Goal: Transaction & Acquisition: Purchase product/service

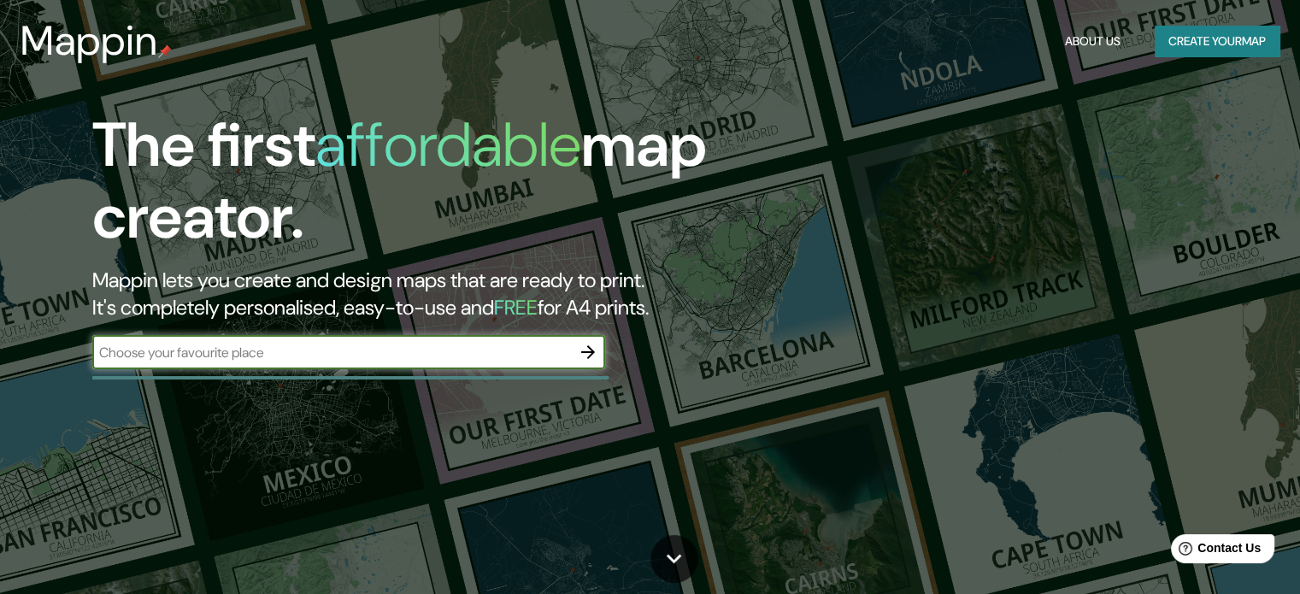
scroll to position [85, 0]
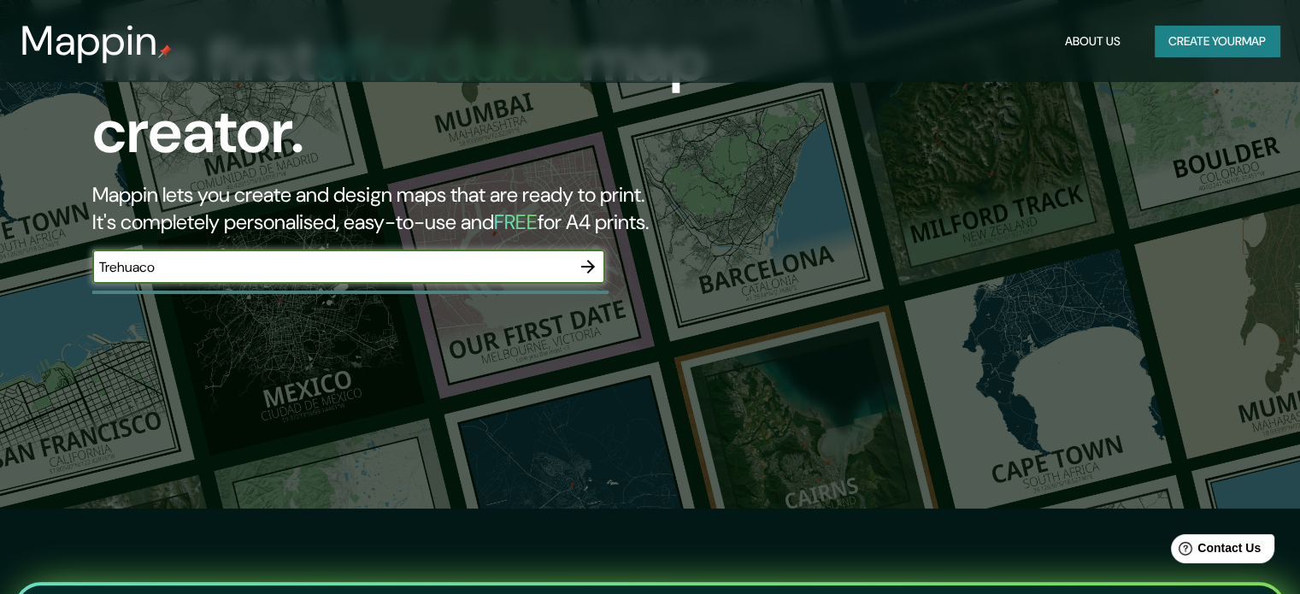
type input "Trehuaco"
click at [586, 262] on icon "button" at bounding box center [588, 266] width 21 height 21
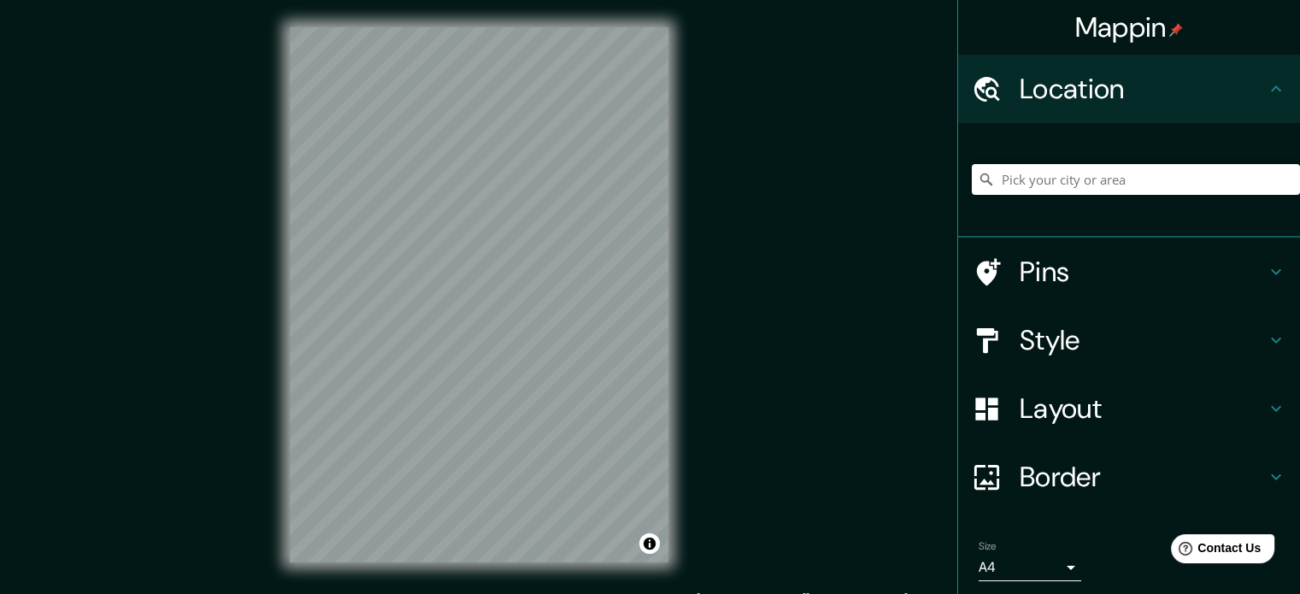
click at [1234, 267] on h4 "Pins" at bounding box center [1143, 272] width 246 height 34
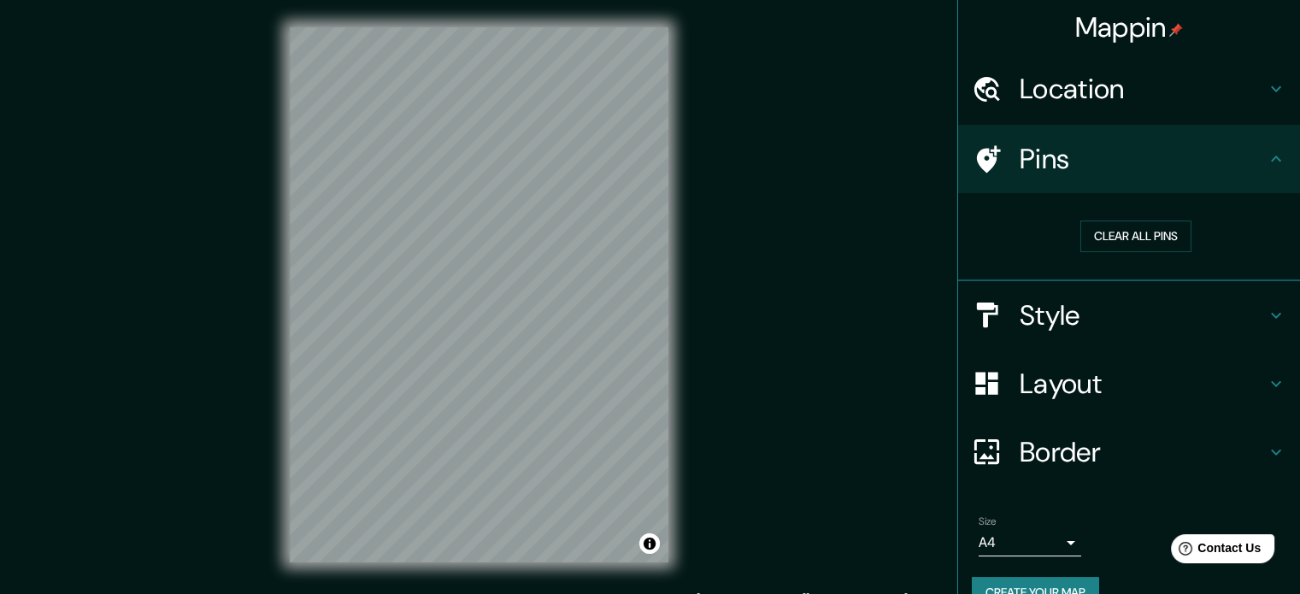
click at [1256, 145] on div "Pins" at bounding box center [1129, 159] width 342 height 68
click at [1266, 158] on icon at bounding box center [1276, 159] width 21 height 21
click at [1239, 313] on h4 "Style" at bounding box center [1143, 315] width 246 height 34
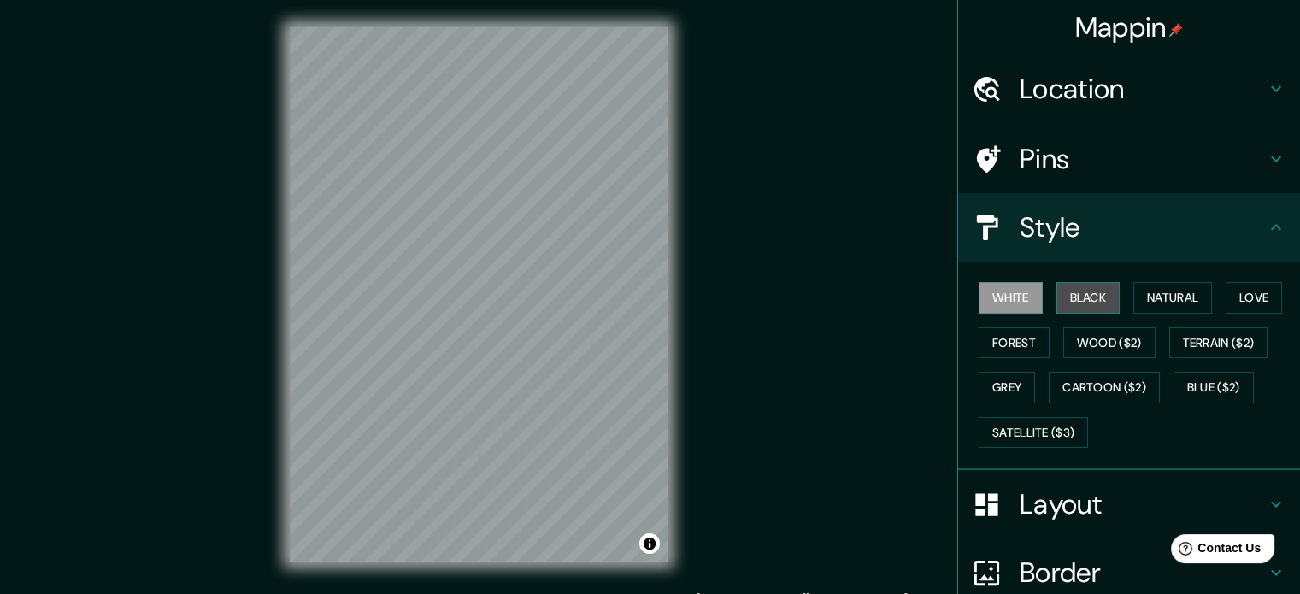
click at [1063, 296] on button "Black" at bounding box center [1089, 298] width 64 height 32
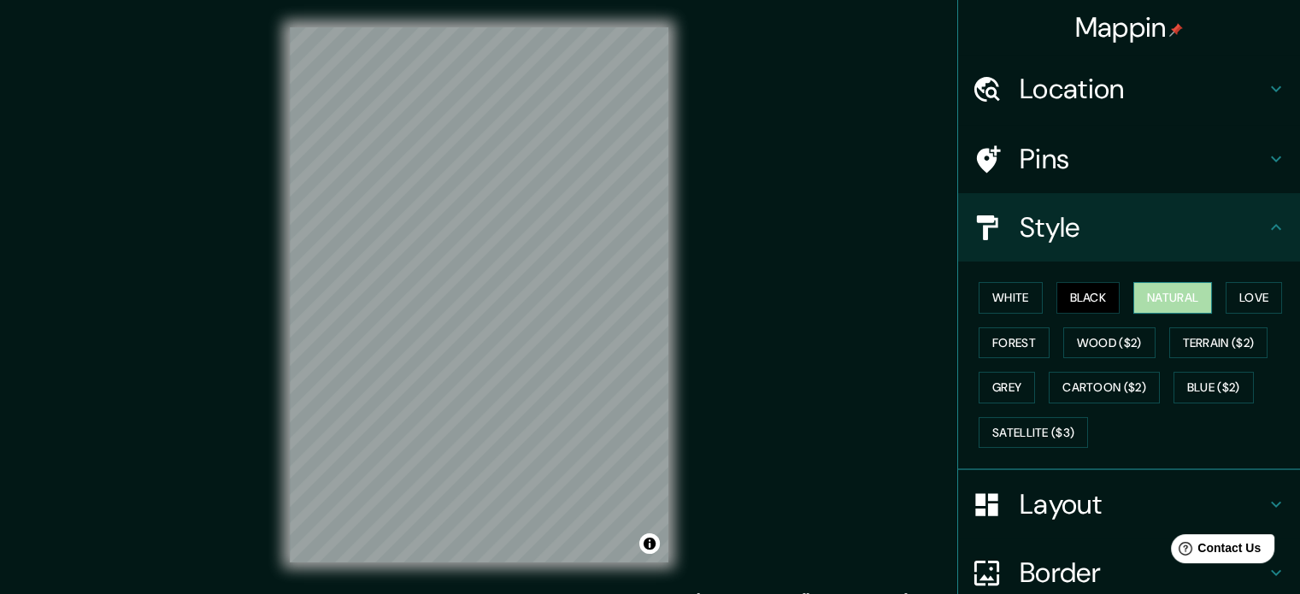
click at [1153, 293] on button "Natural" at bounding box center [1172, 298] width 79 height 32
click at [1266, 225] on icon at bounding box center [1276, 227] width 21 height 21
click at [1022, 502] on h4 "Layout" at bounding box center [1143, 504] width 246 height 34
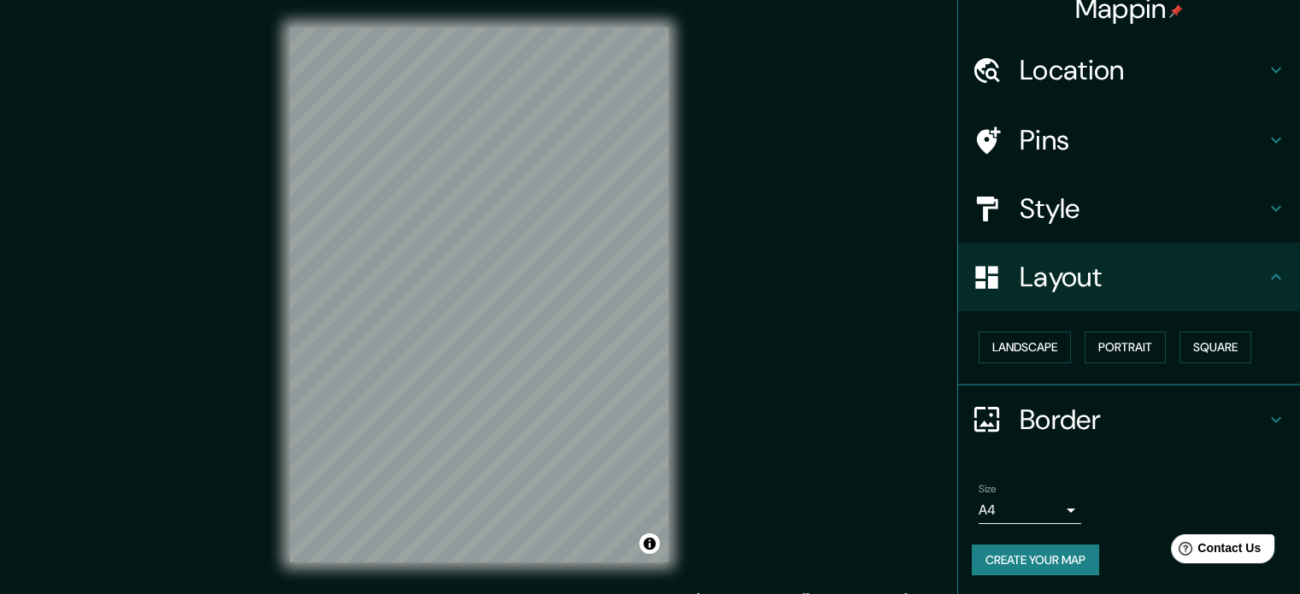
scroll to position [22, 0]
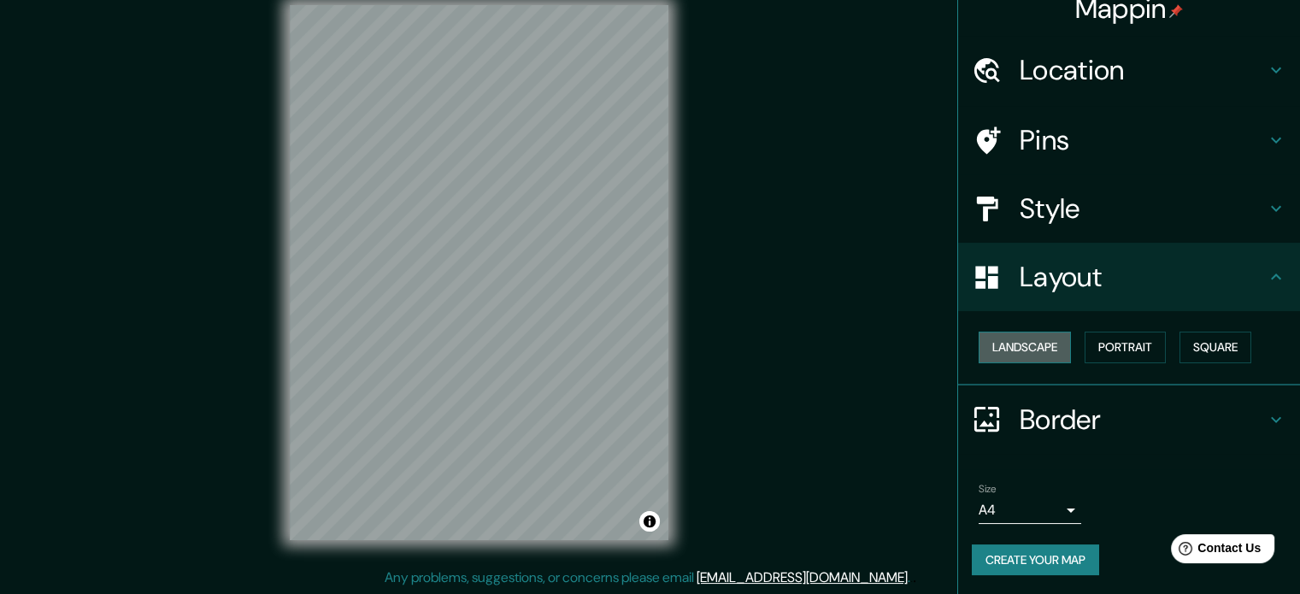
click at [1039, 340] on button "Landscape" at bounding box center [1025, 348] width 92 height 32
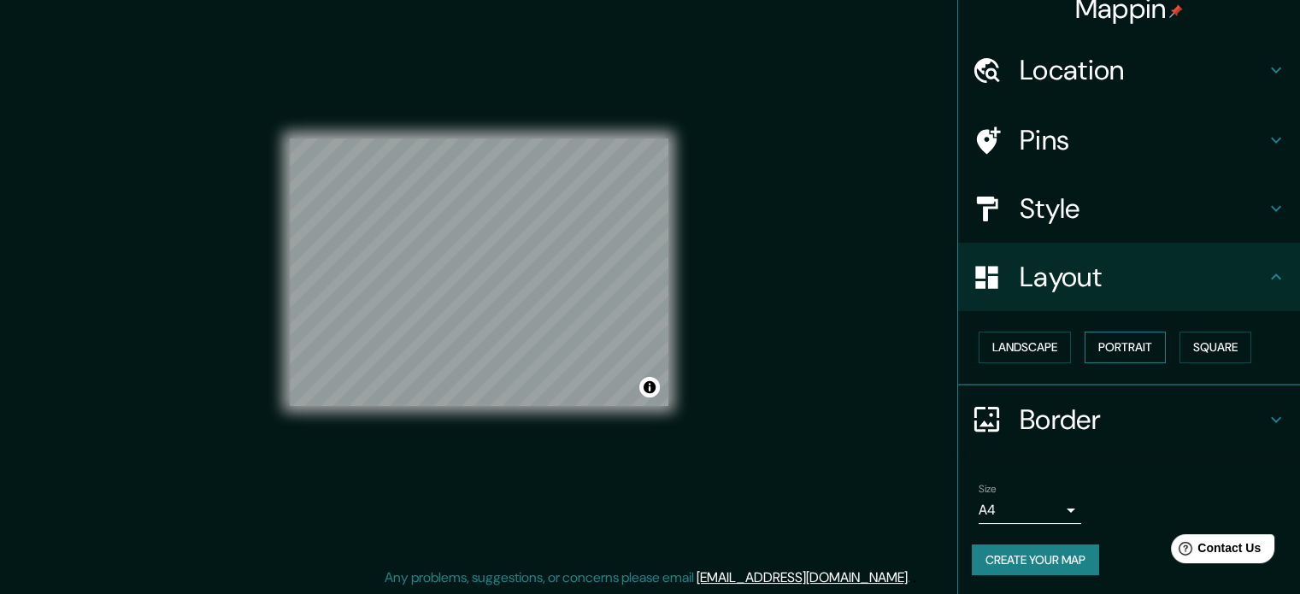
click at [1104, 338] on button "Portrait" at bounding box center [1125, 348] width 81 height 32
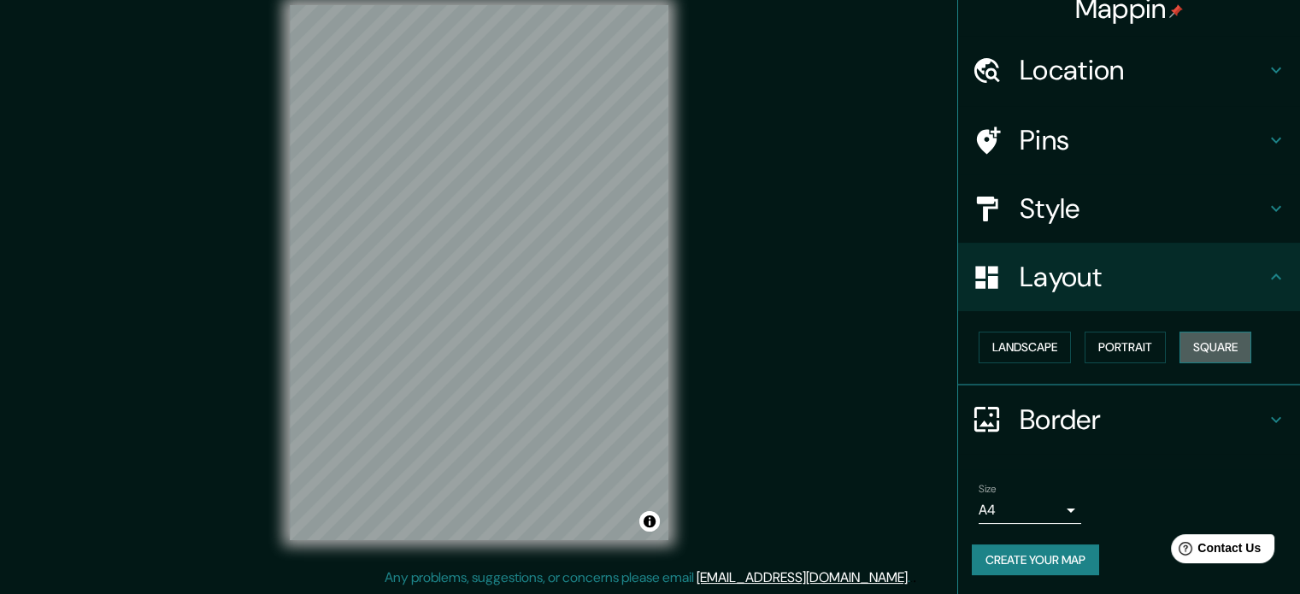
click at [1190, 337] on button "Square" at bounding box center [1216, 348] width 72 height 32
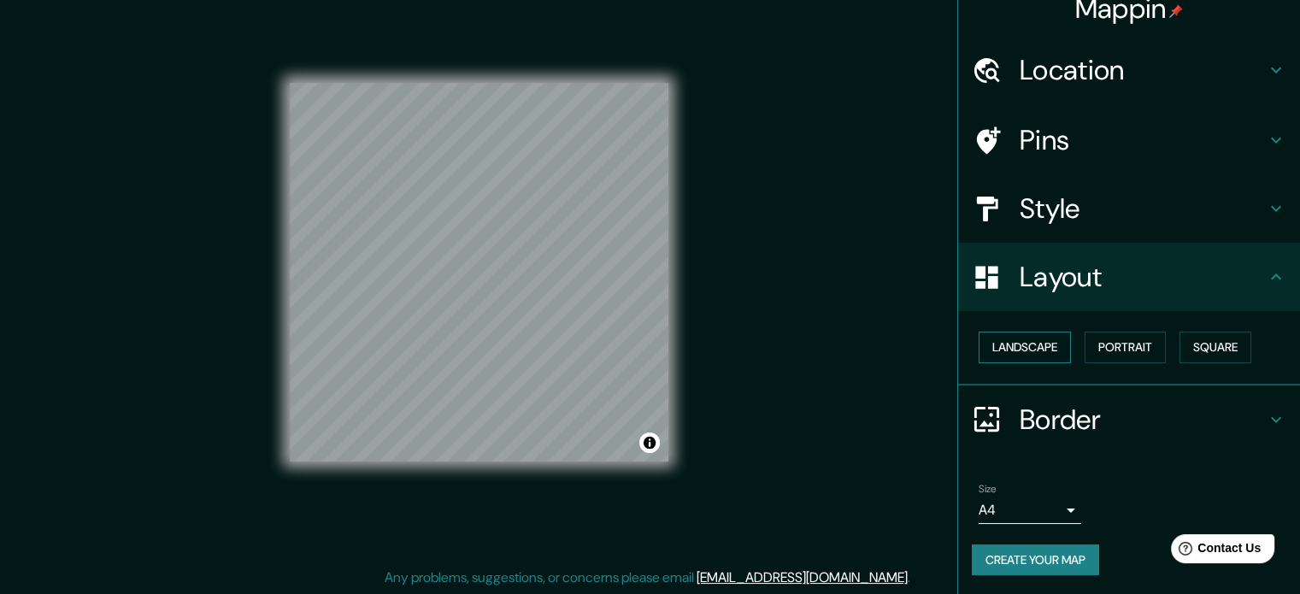
click at [980, 344] on button "Landscape" at bounding box center [1025, 348] width 92 height 32
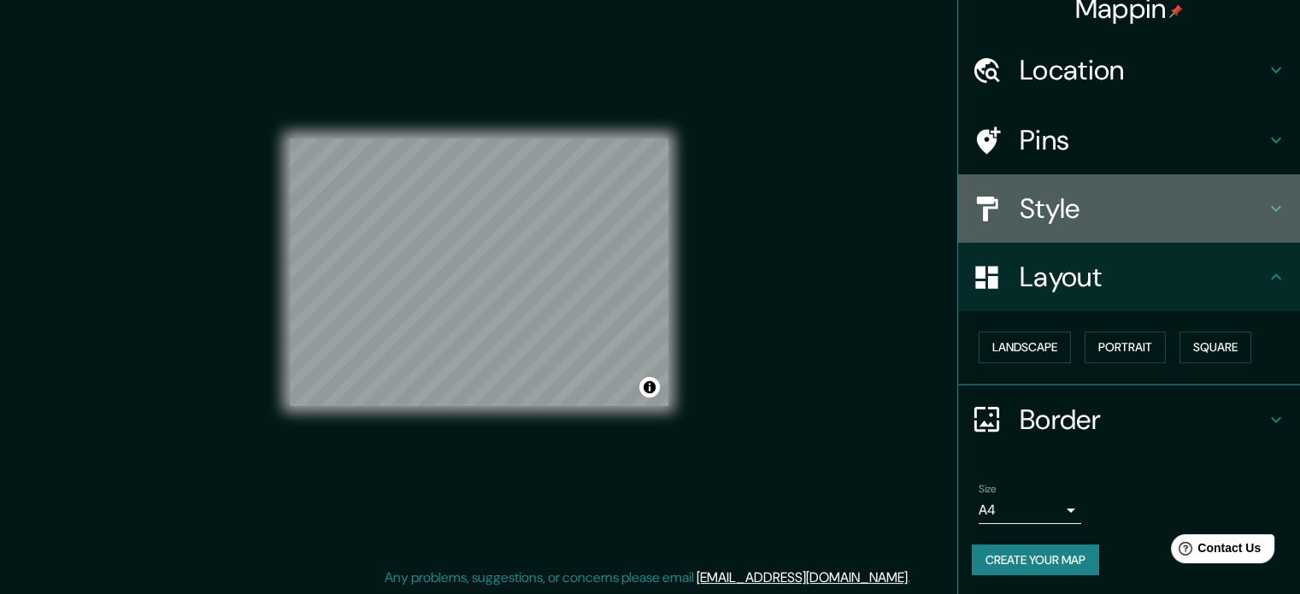
click at [1192, 204] on h4 "Style" at bounding box center [1143, 208] width 246 height 34
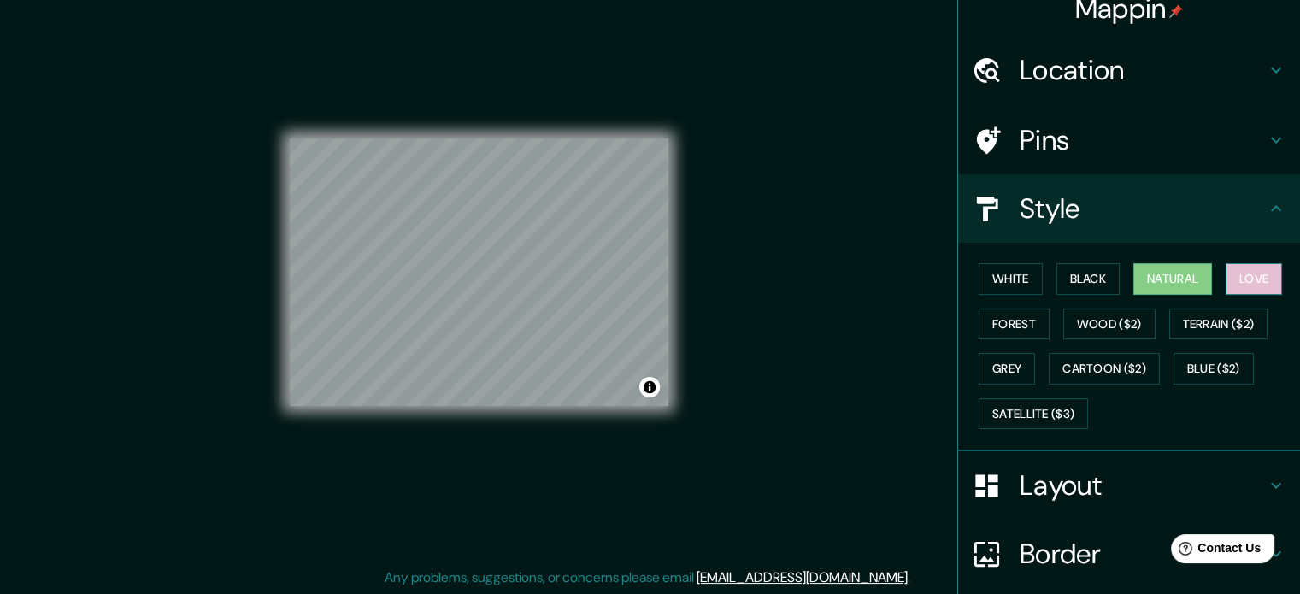
click at [1248, 271] on button "Love" at bounding box center [1254, 279] width 56 height 32
click at [1006, 317] on button "Forest" at bounding box center [1014, 325] width 71 height 32
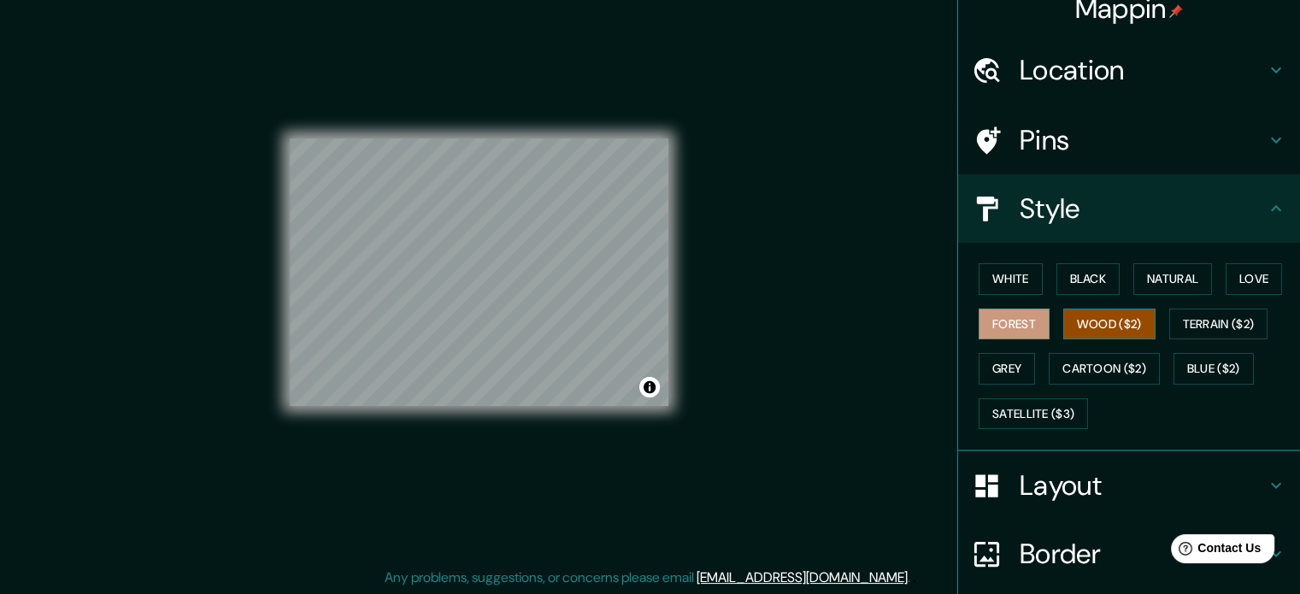
click at [1094, 331] on button "Wood ($2)" at bounding box center [1109, 325] width 92 height 32
click at [1216, 314] on button "Terrain ($2)" at bounding box center [1218, 325] width 99 height 32
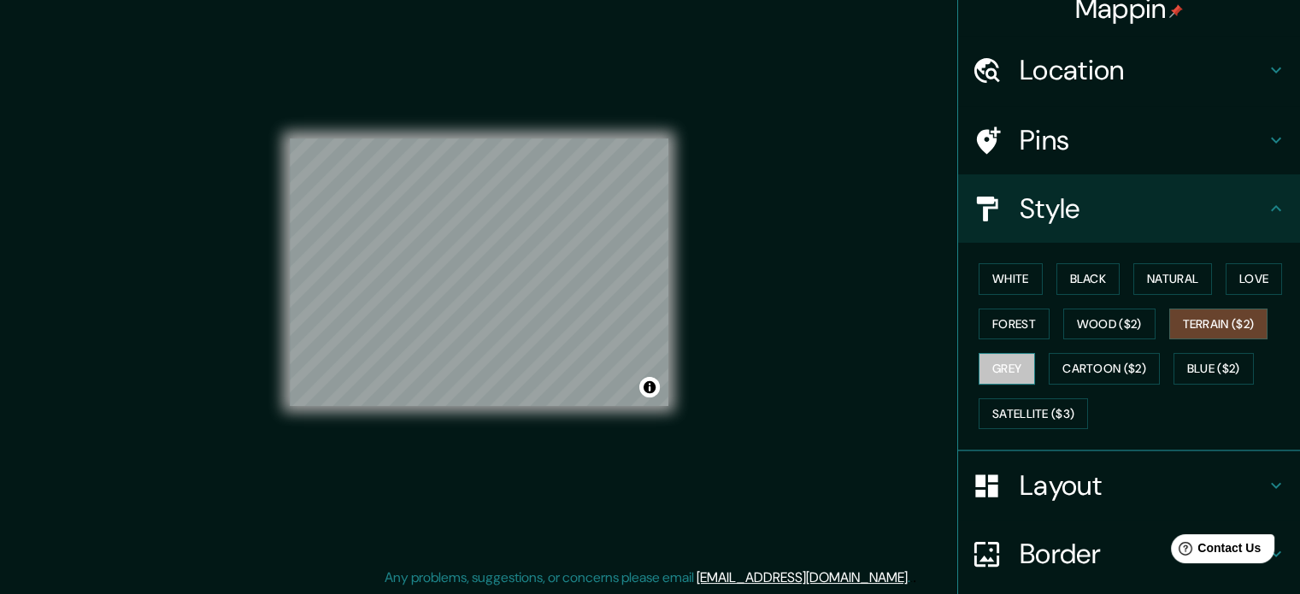
click at [988, 370] on button "Grey" at bounding box center [1007, 369] width 56 height 32
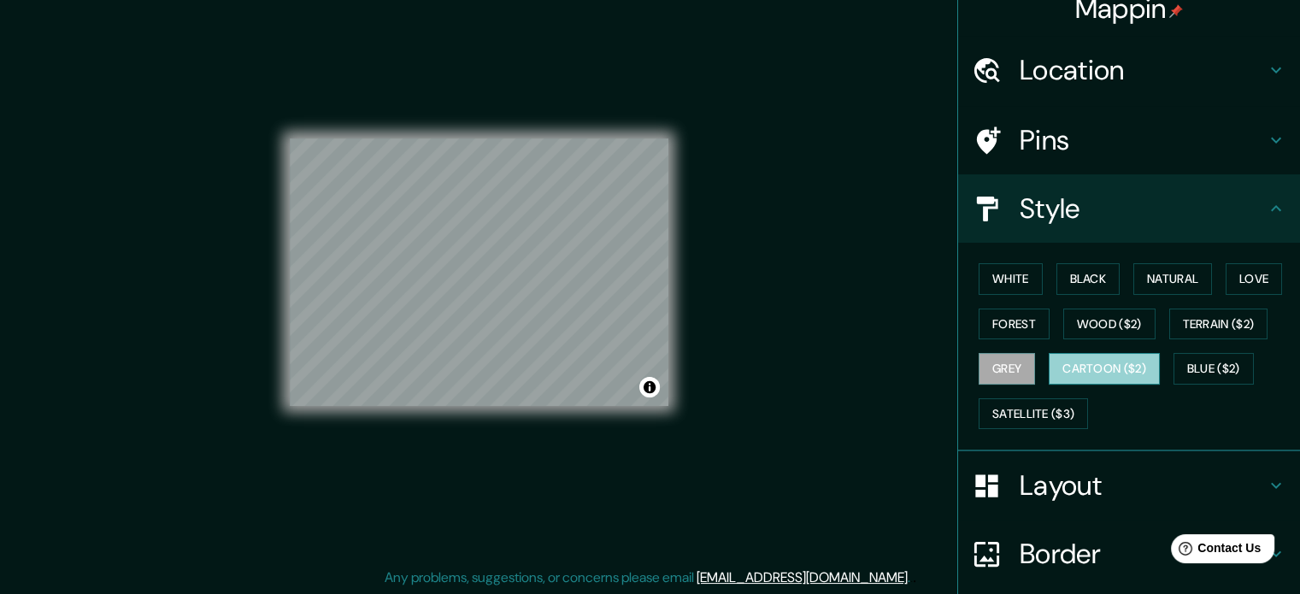
click at [1104, 362] on button "Cartoon ($2)" at bounding box center [1104, 369] width 111 height 32
click at [1204, 367] on button "Blue ($2)" at bounding box center [1214, 369] width 80 height 32
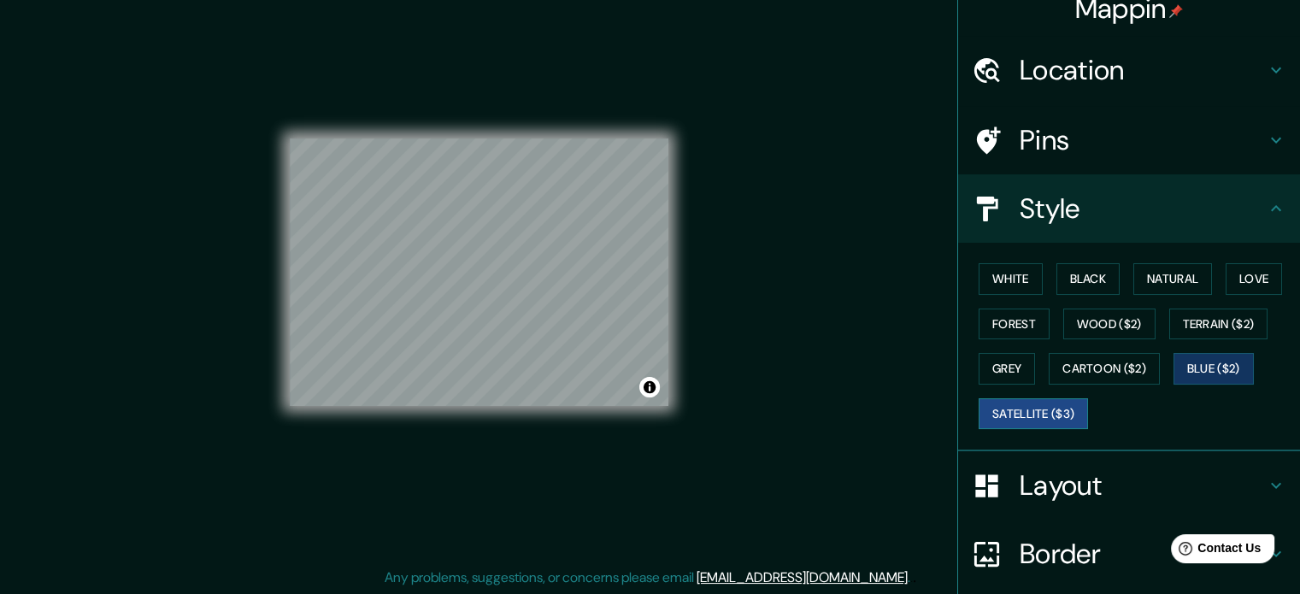
click at [1034, 409] on button "Satellite ($3)" at bounding box center [1033, 414] width 109 height 32
click at [1060, 478] on h4 "Layout" at bounding box center [1143, 485] width 246 height 34
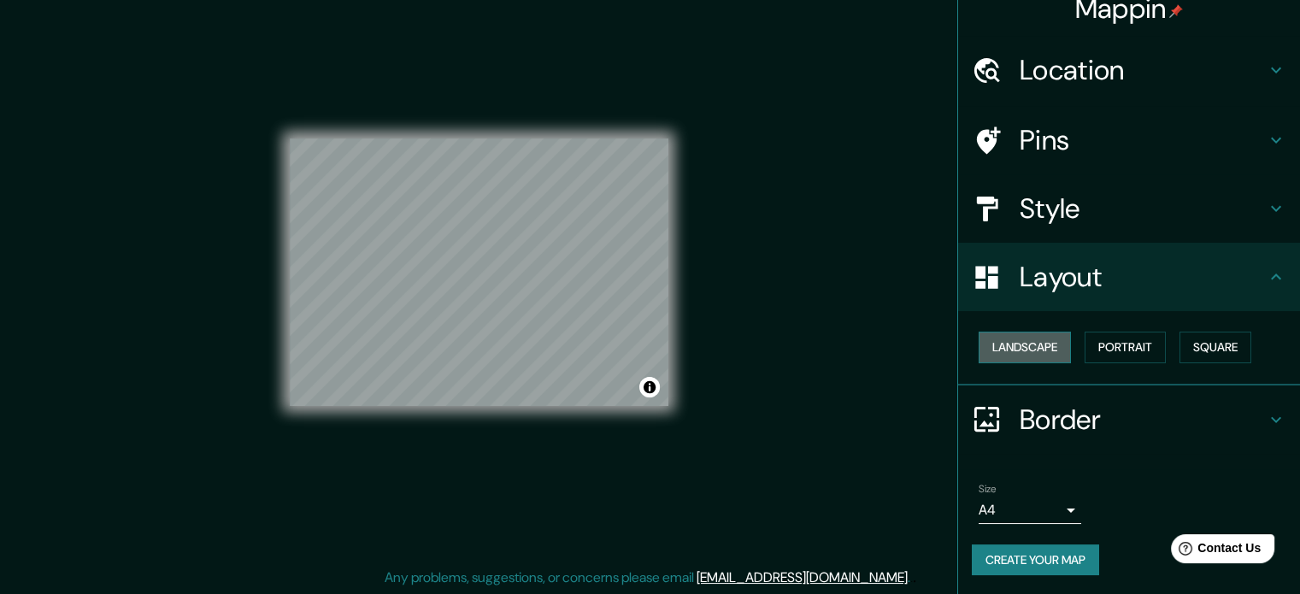
click at [1022, 341] on button "Landscape" at bounding box center [1025, 348] width 92 height 32
click at [1008, 342] on button "Landscape" at bounding box center [1025, 348] width 92 height 32
click at [1122, 341] on button "Portrait" at bounding box center [1125, 348] width 81 height 32
